Goal: Task Accomplishment & Management: Manage account settings

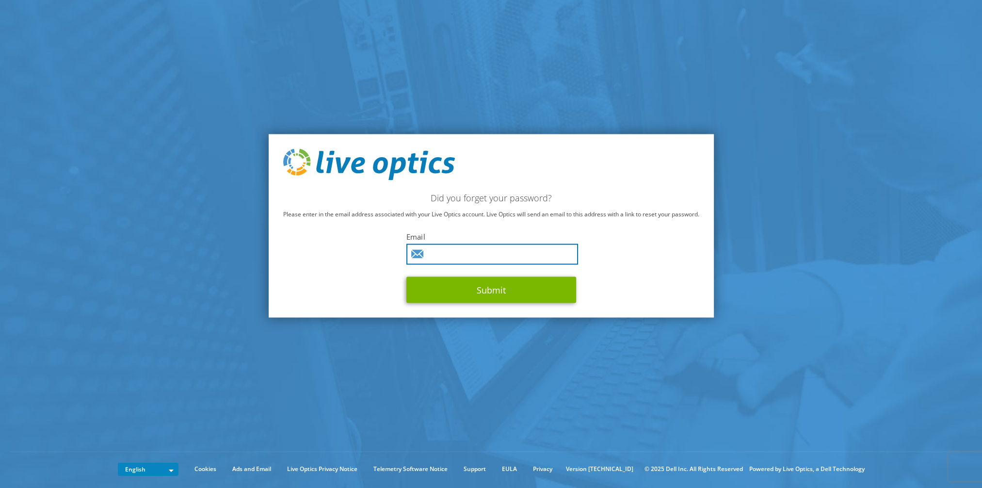
click at [462, 251] on input "text" at bounding box center [492, 254] width 172 height 21
type input "ken.yau@redbridge.gov.uk"
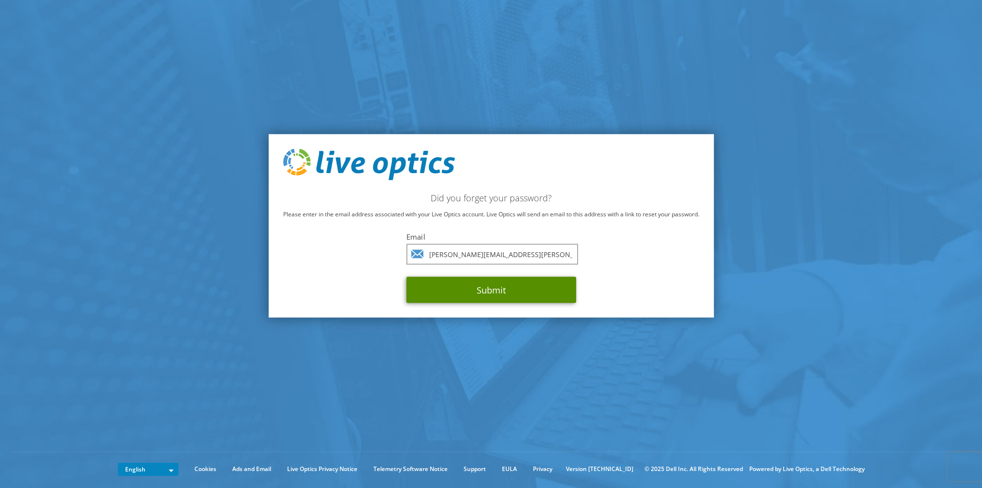
click at [458, 291] on button "Submit" at bounding box center [491, 290] width 170 height 26
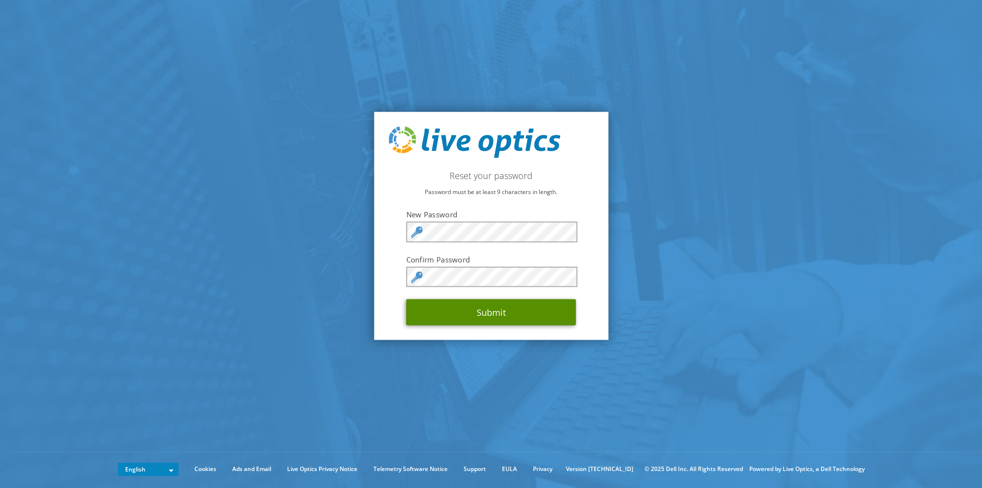
click at [512, 311] on button "Submit" at bounding box center [491, 312] width 170 height 26
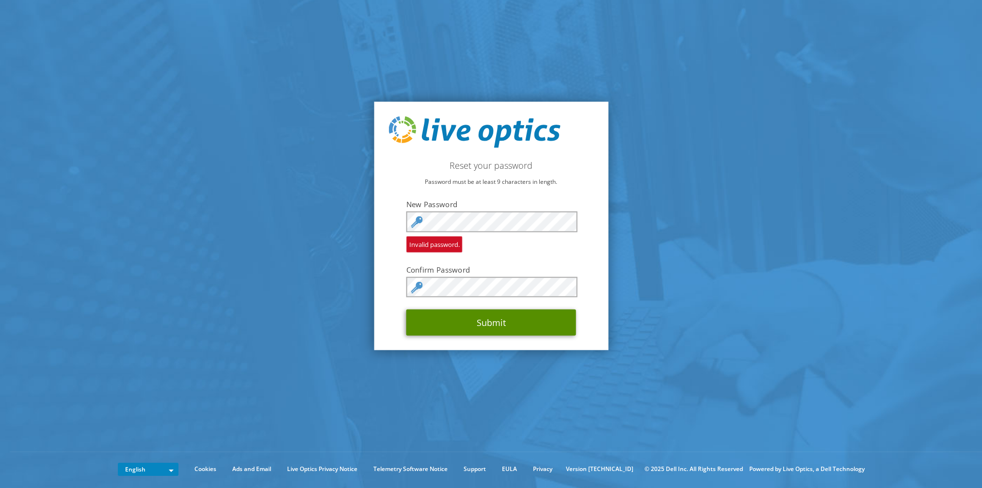
click at [485, 327] on button "Submit" at bounding box center [491, 322] width 170 height 26
